Goal: Navigation & Orientation: Find specific page/section

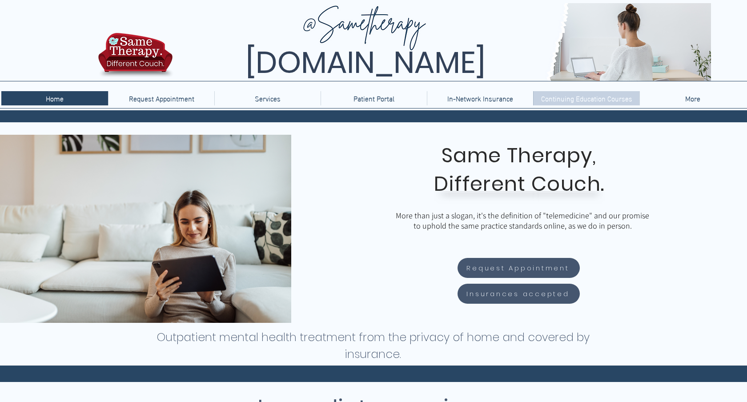
click at [584, 101] on p "Continuing Education Courses" at bounding box center [587, 98] width 100 height 14
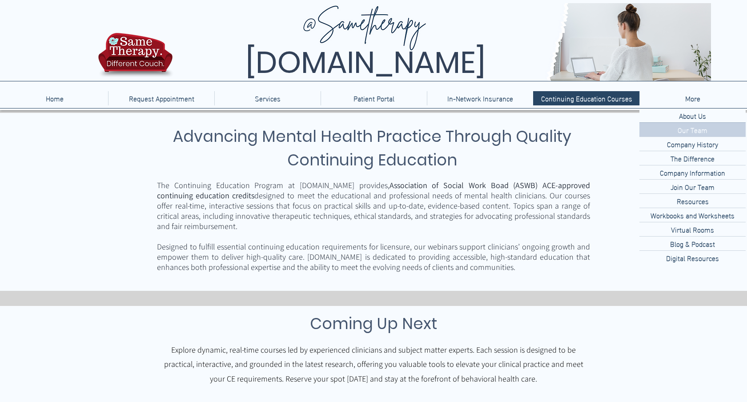
click at [694, 131] on p "Our Team" at bounding box center [692, 130] width 37 height 14
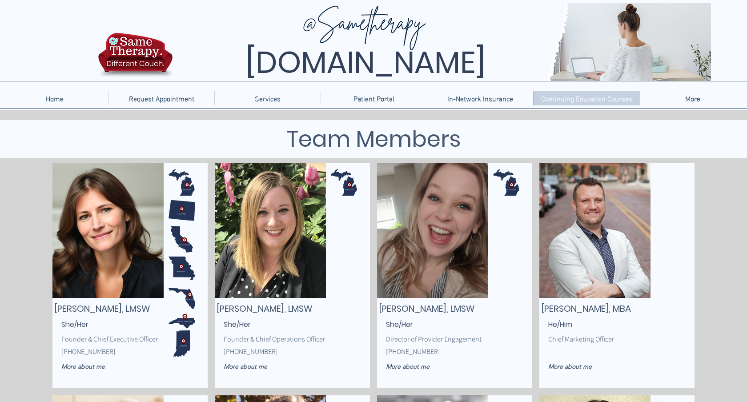
click at [582, 97] on p "Continuing Education Courses" at bounding box center [587, 98] width 100 height 14
